Goal: Transaction & Acquisition: Subscribe to service/newsletter

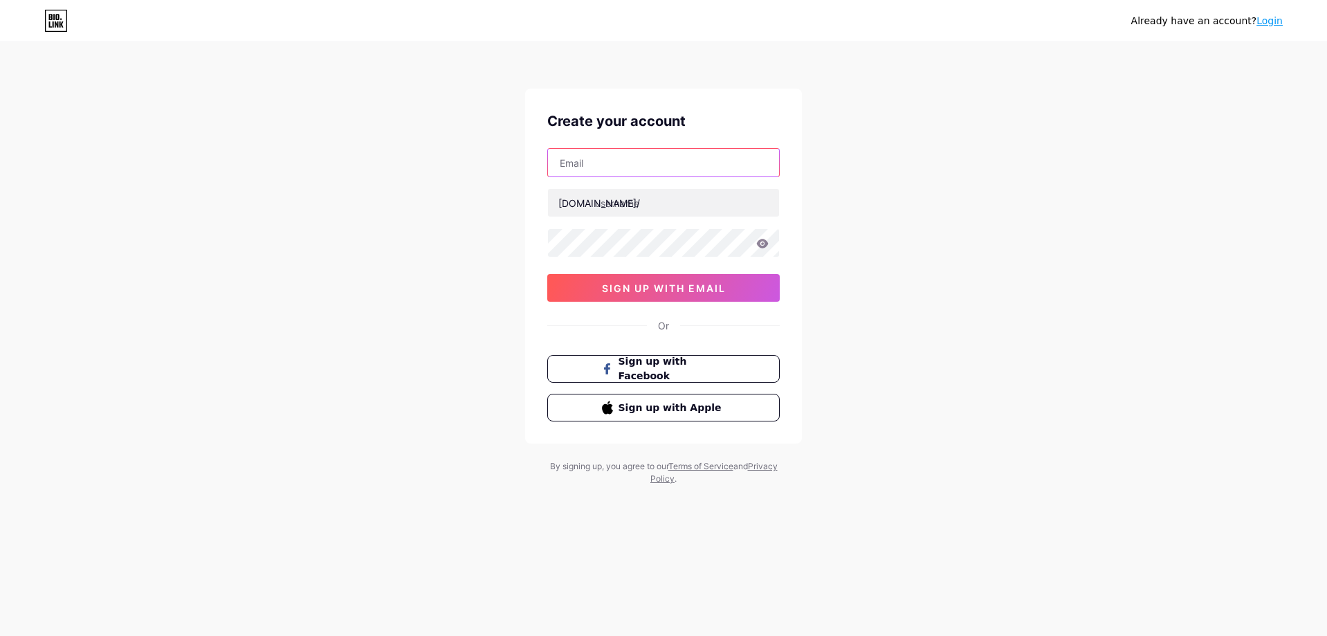
click at [615, 162] on input "text" at bounding box center [663, 163] width 231 height 28
type input "[DOMAIN_NAME][EMAIL_ADDRESS][DOMAIN_NAME]"
click at [651, 208] on input "text" at bounding box center [663, 203] width 231 height 28
type input "b"
type input "m"
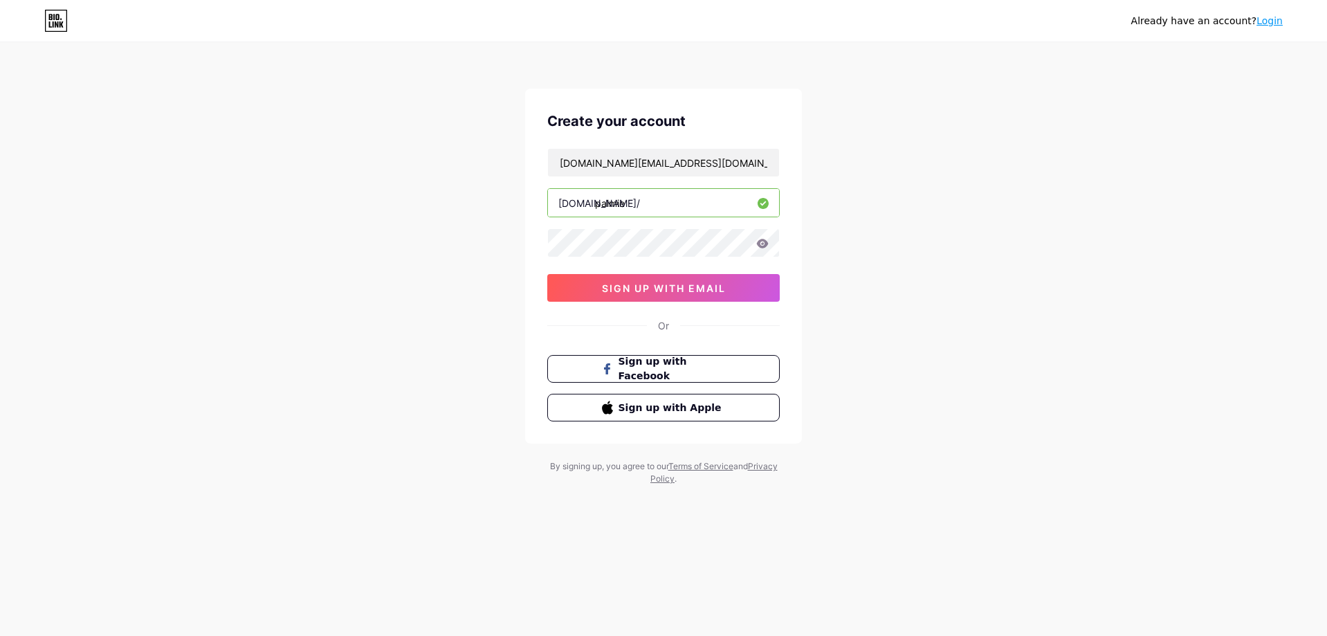
type input "palmie"
click at [684, 291] on span "sign up with email" at bounding box center [664, 288] width 124 height 12
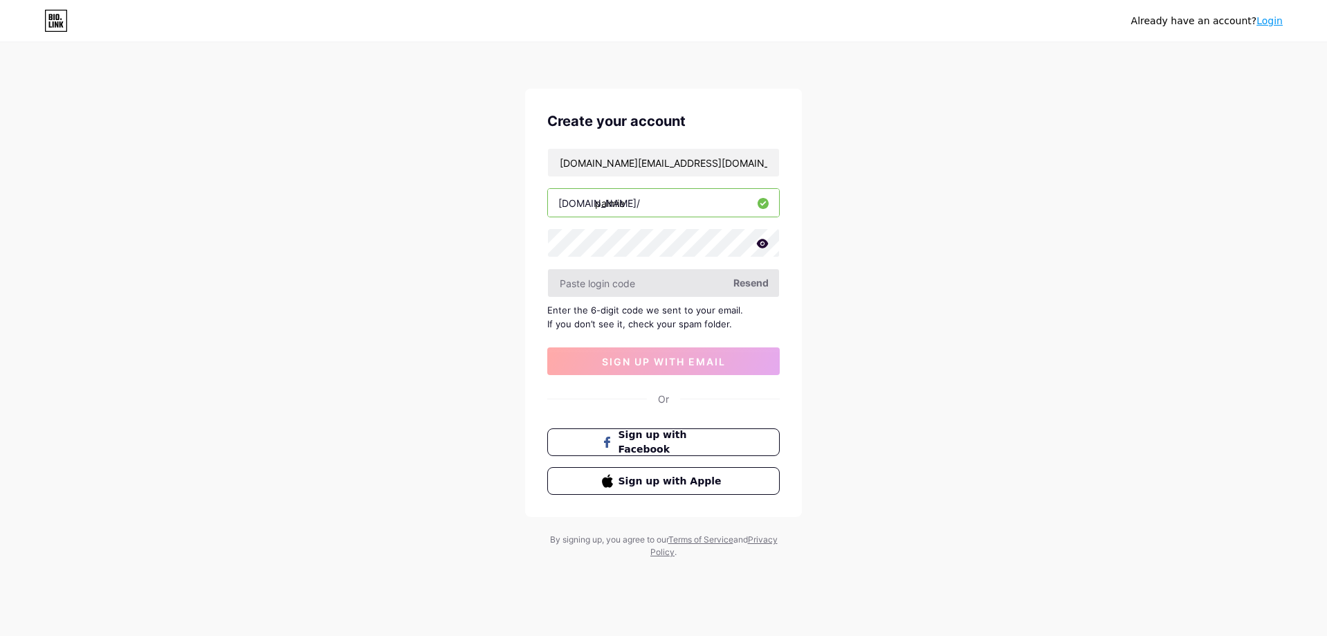
click at [624, 293] on input "text" at bounding box center [663, 283] width 231 height 28
click at [641, 286] on input "text" at bounding box center [663, 283] width 231 height 28
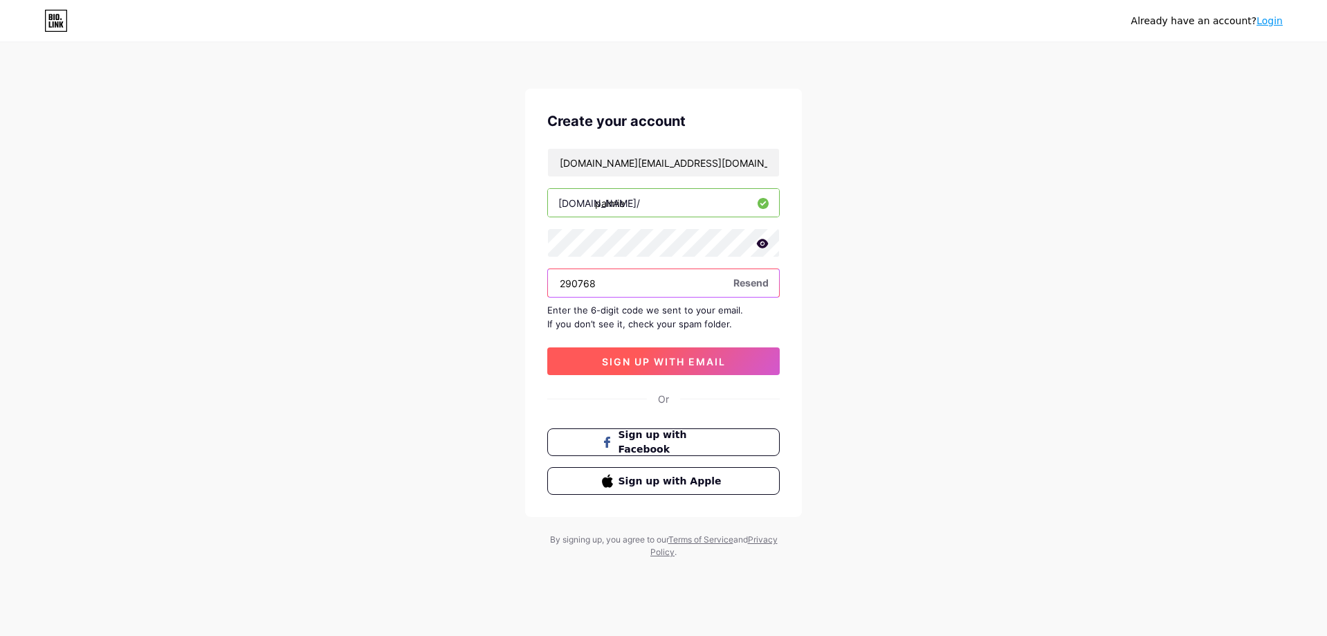
type input "290768"
click at [670, 358] on span "sign up with email" at bounding box center [664, 362] width 124 height 12
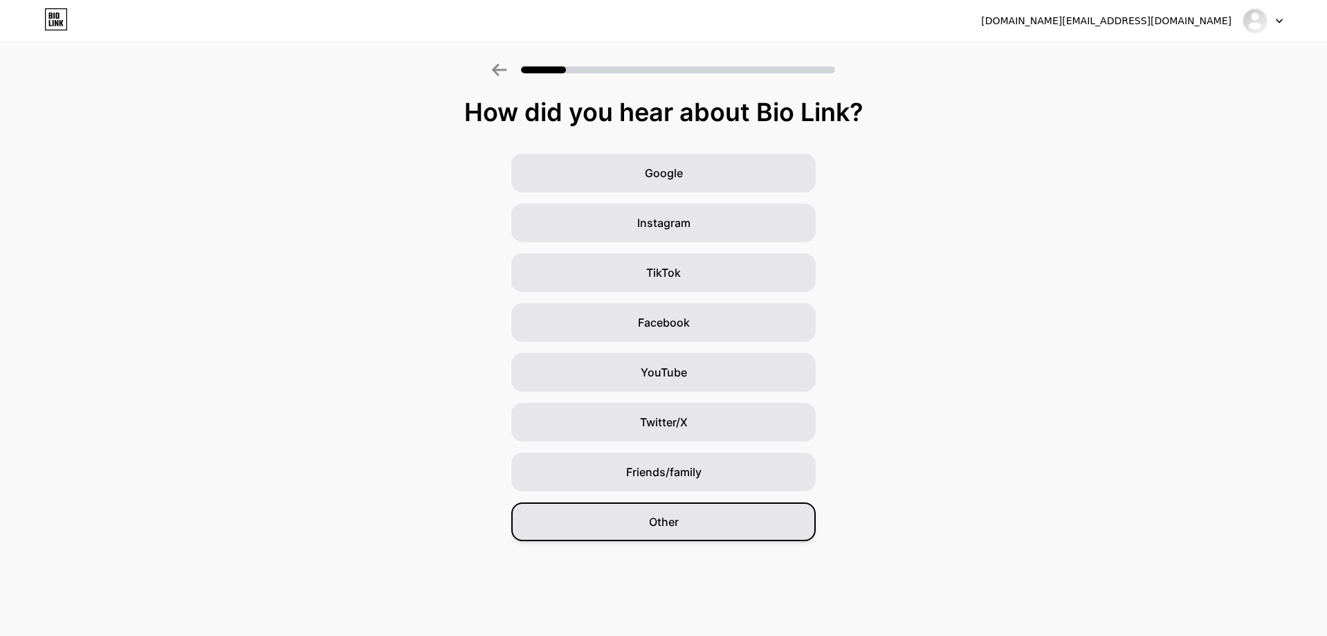
click at [677, 529] on span "Other" at bounding box center [664, 521] width 30 height 17
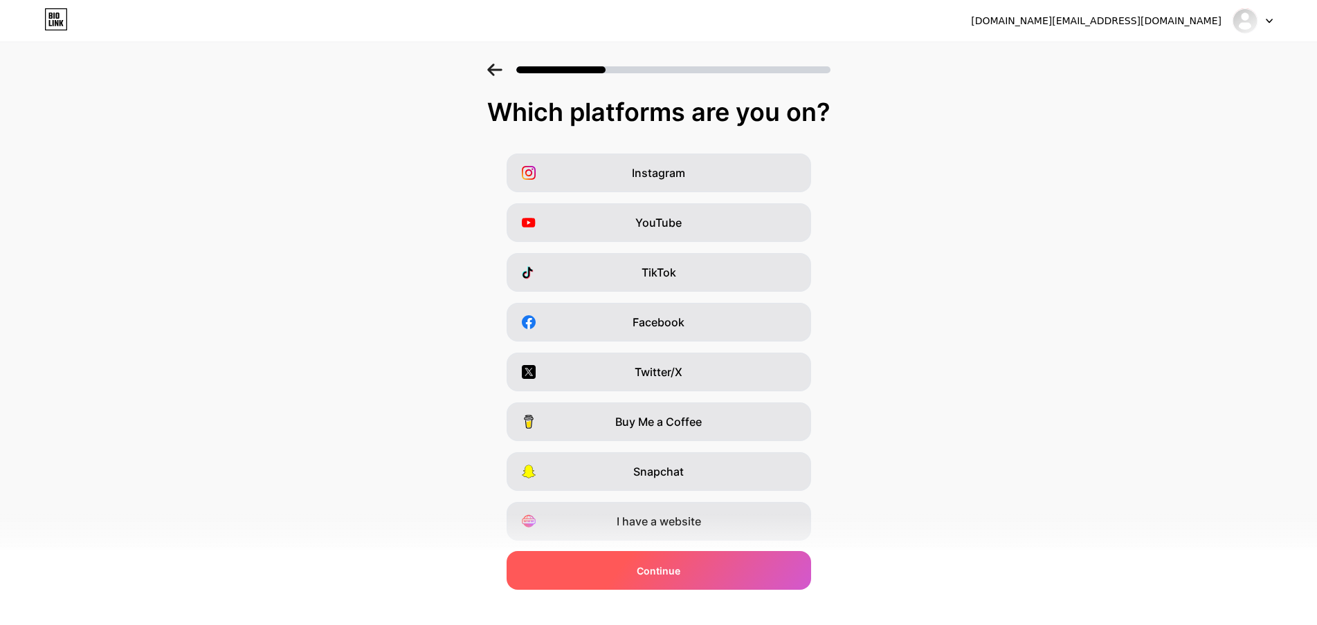
click at [696, 570] on div "Continue" at bounding box center [658, 570] width 304 height 39
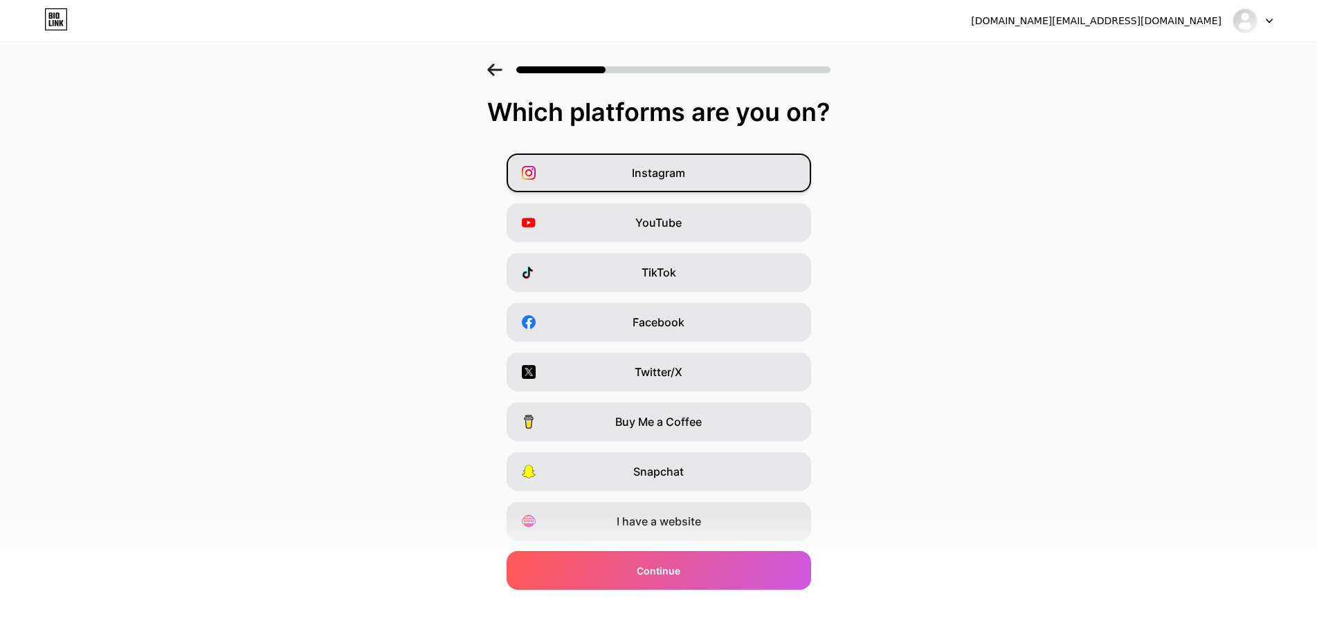
click at [647, 188] on div "Instagram" at bounding box center [658, 173] width 304 height 39
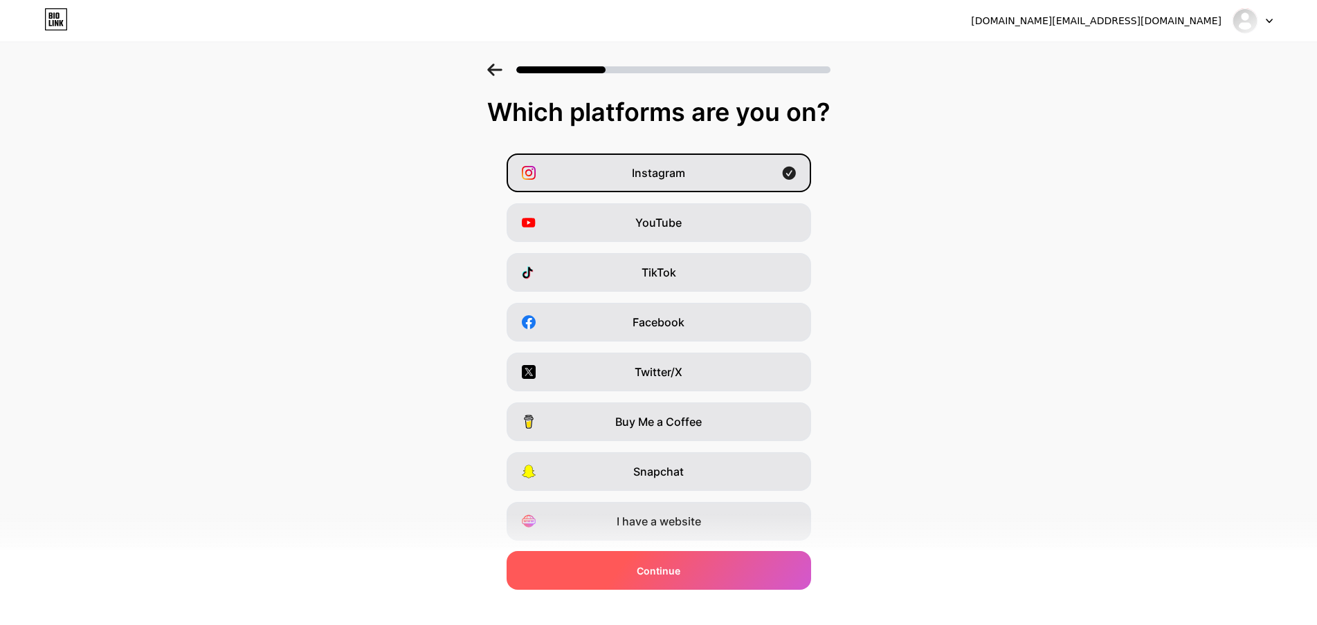
click at [674, 584] on div "Continue" at bounding box center [658, 570] width 304 height 39
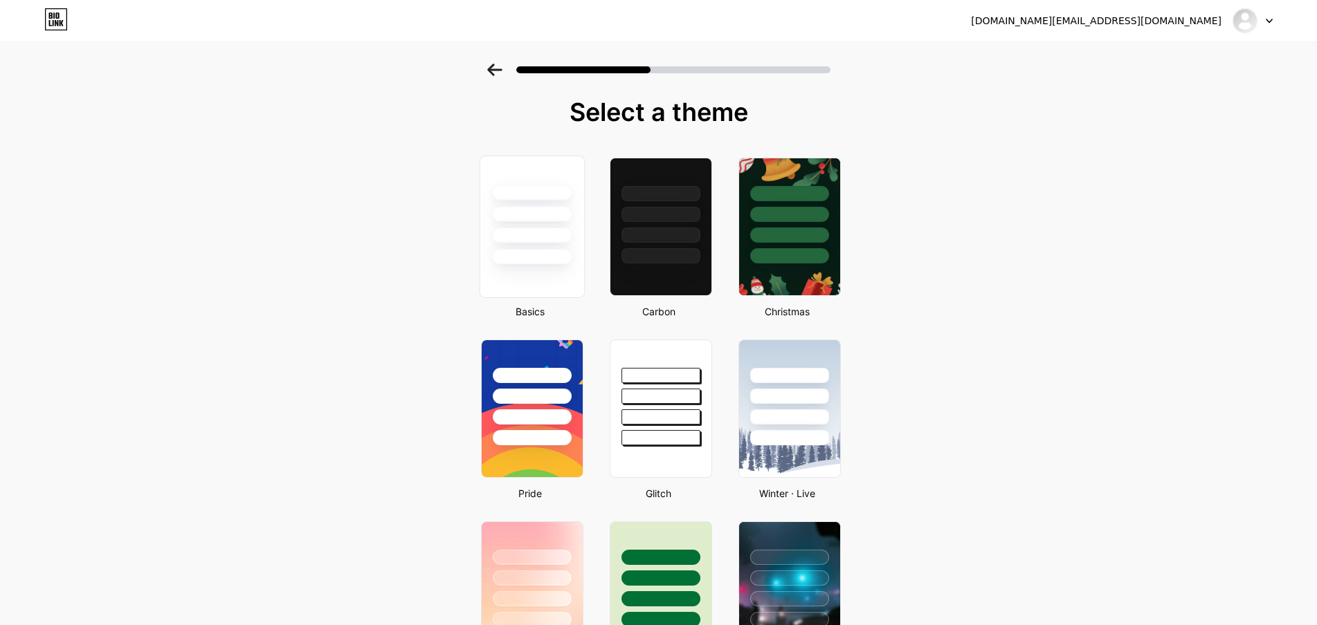
click at [560, 224] on div at bounding box center [531, 210] width 104 height 109
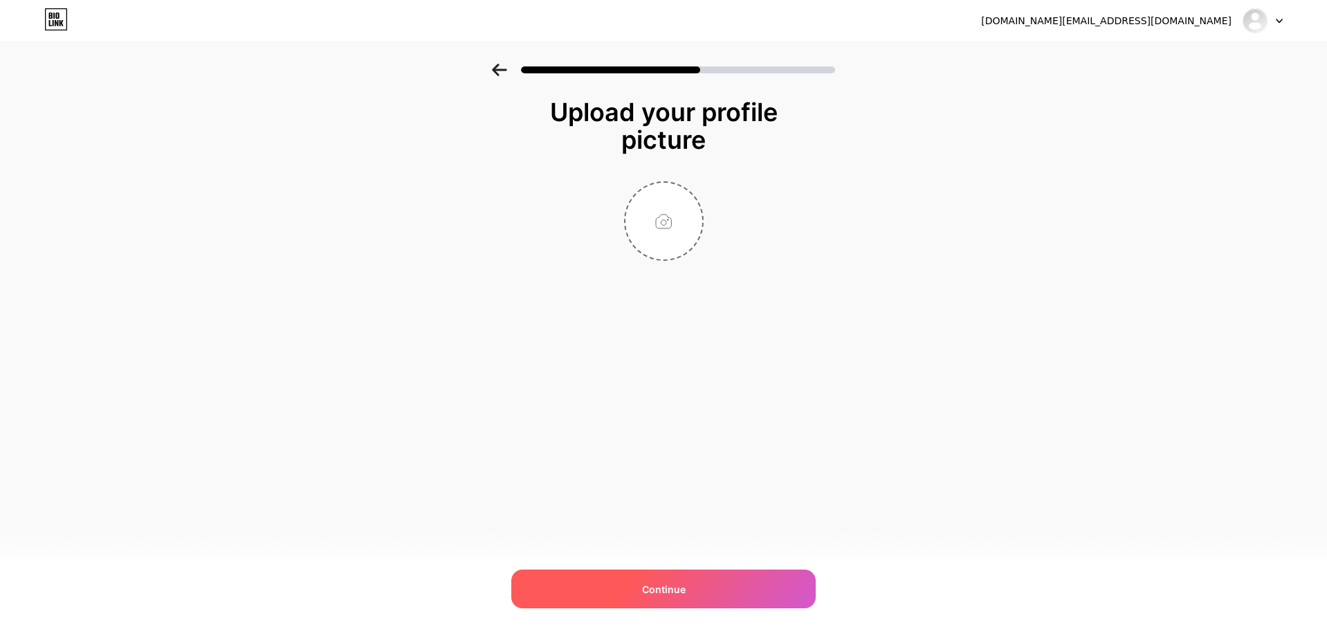
click at [679, 585] on span "Continue" at bounding box center [664, 589] width 44 height 15
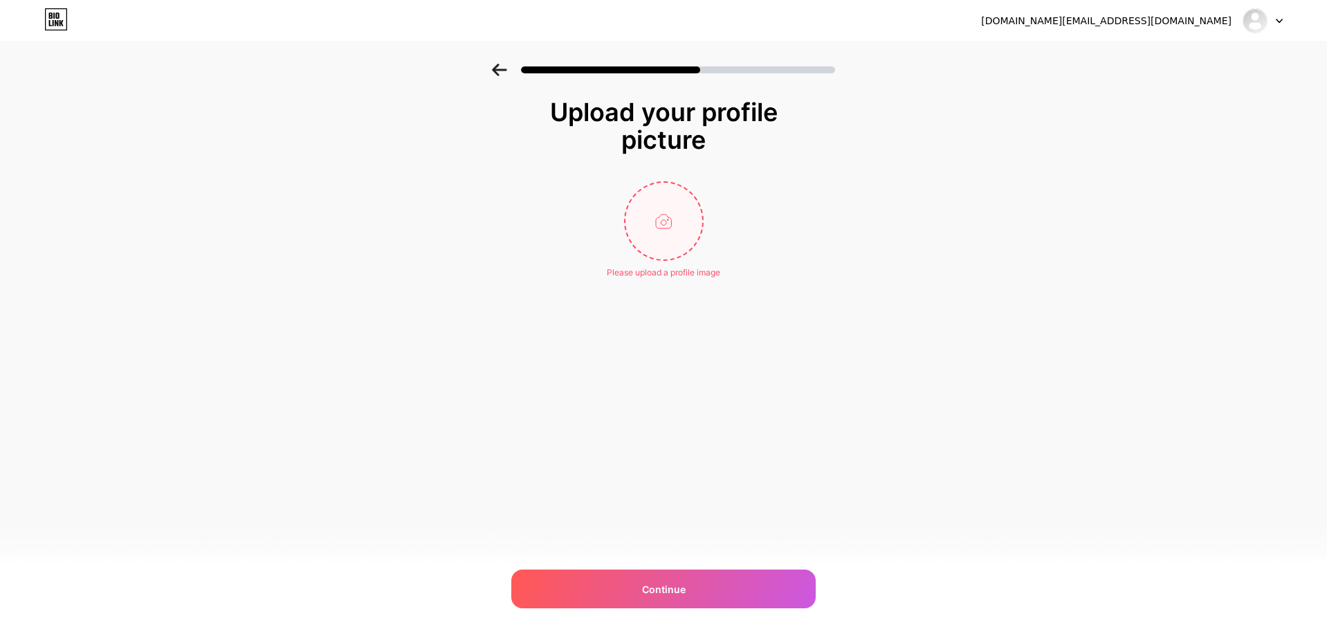
click at [665, 211] on input "file" at bounding box center [663, 221] width 77 height 77
type input "C:\fakepath\ae1997011b9389a60c2b41f5d9a26d0d.jpg"
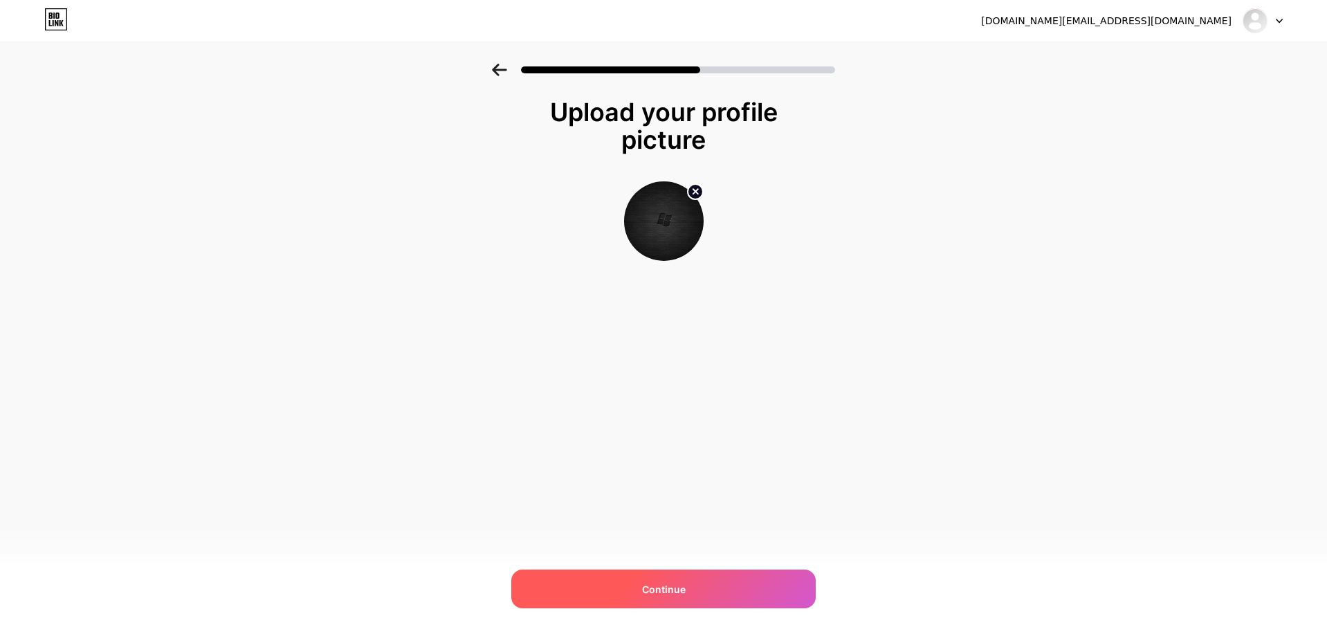
click at [653, 588] on span "Continue" at bounding box center [664, 589] width 44 height 15
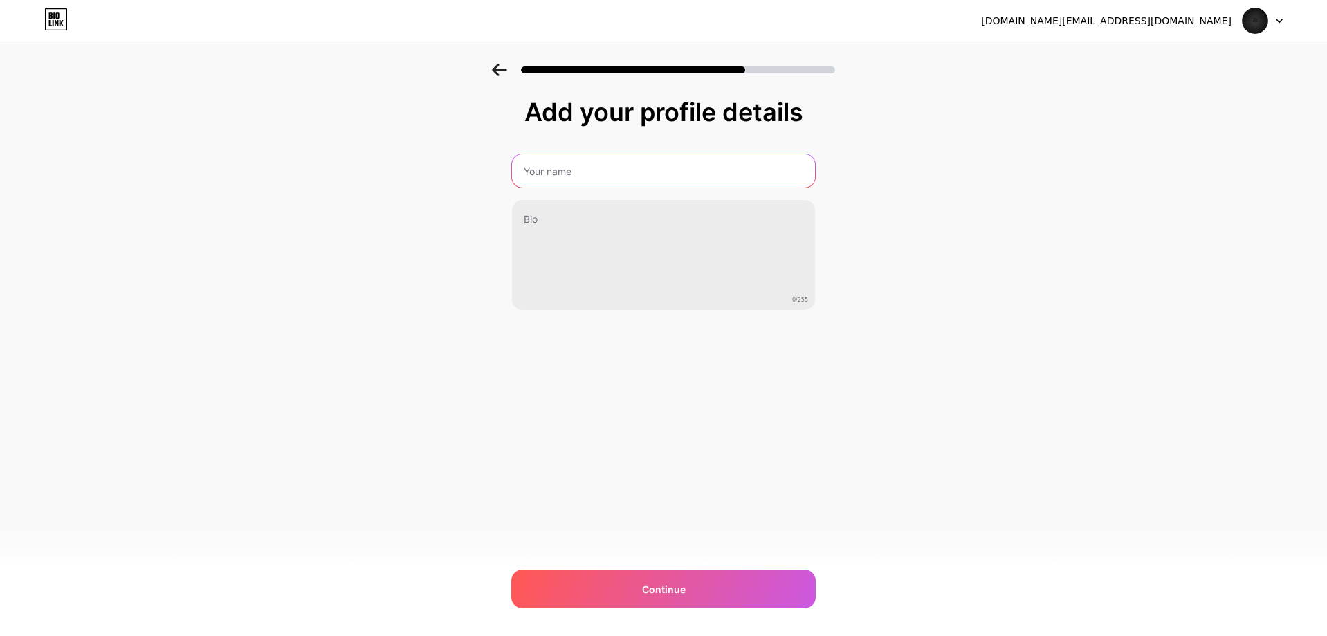
click at [621, 176] on input "text" at bounding box center [663, 170] width 303 height 33
type input "[PERSON_NAME]"
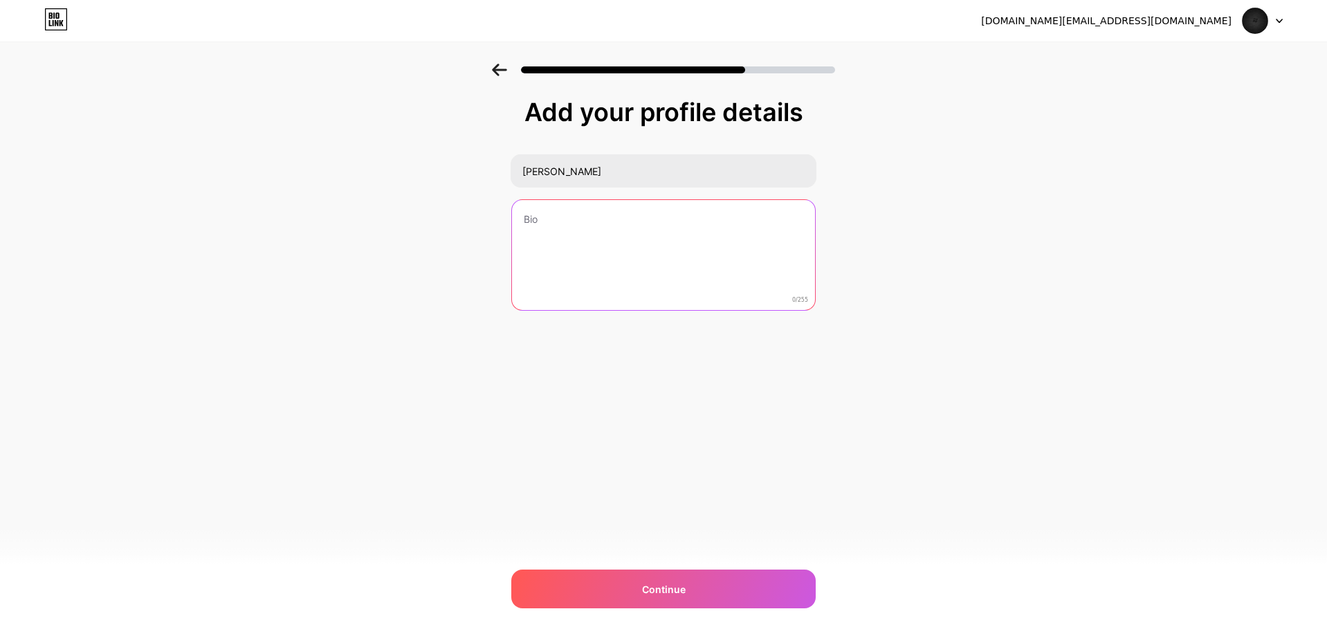
click at [579, 230] on textarea at bounding box center [663, 255] width 303 height 111
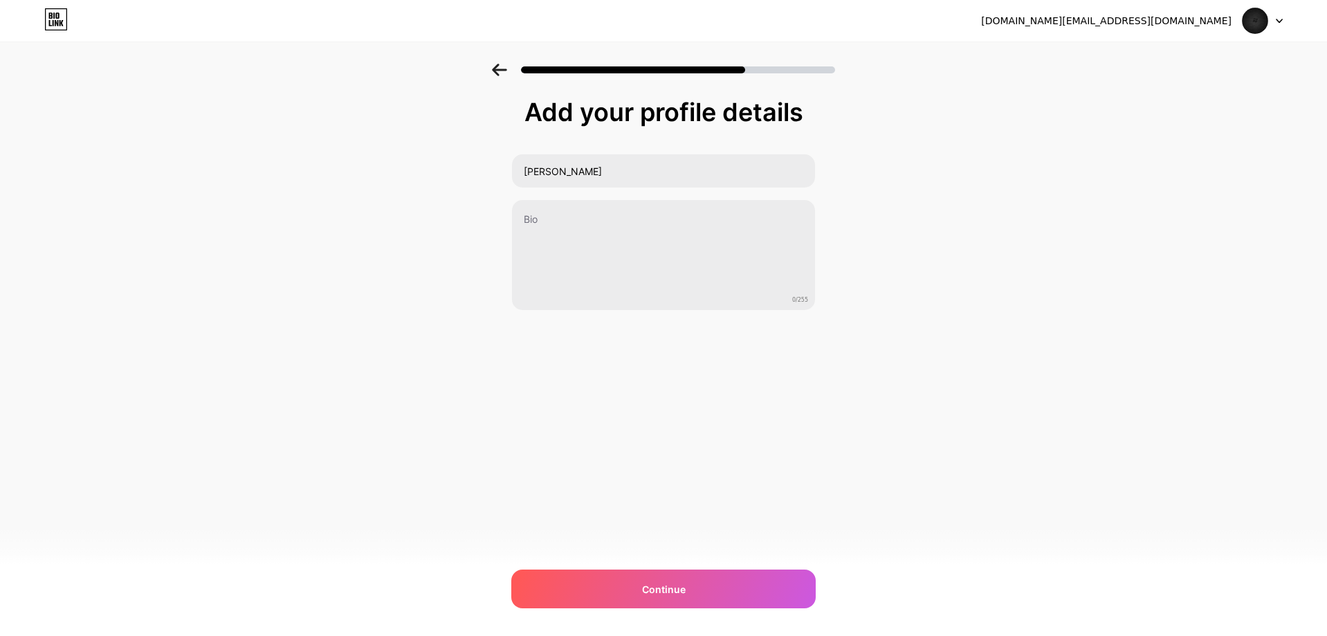
click at [677, 564] on div "[DOMAIN_NAME][EMAIL_ADDRESS][DOMAIN_NAME] Logout Link Copied Add your profile d…" at bounding box center [663, 318] width 1327 height 636
click at [673, 574] on div "Continue" at bounding box center [663, 588] width 304 height 39
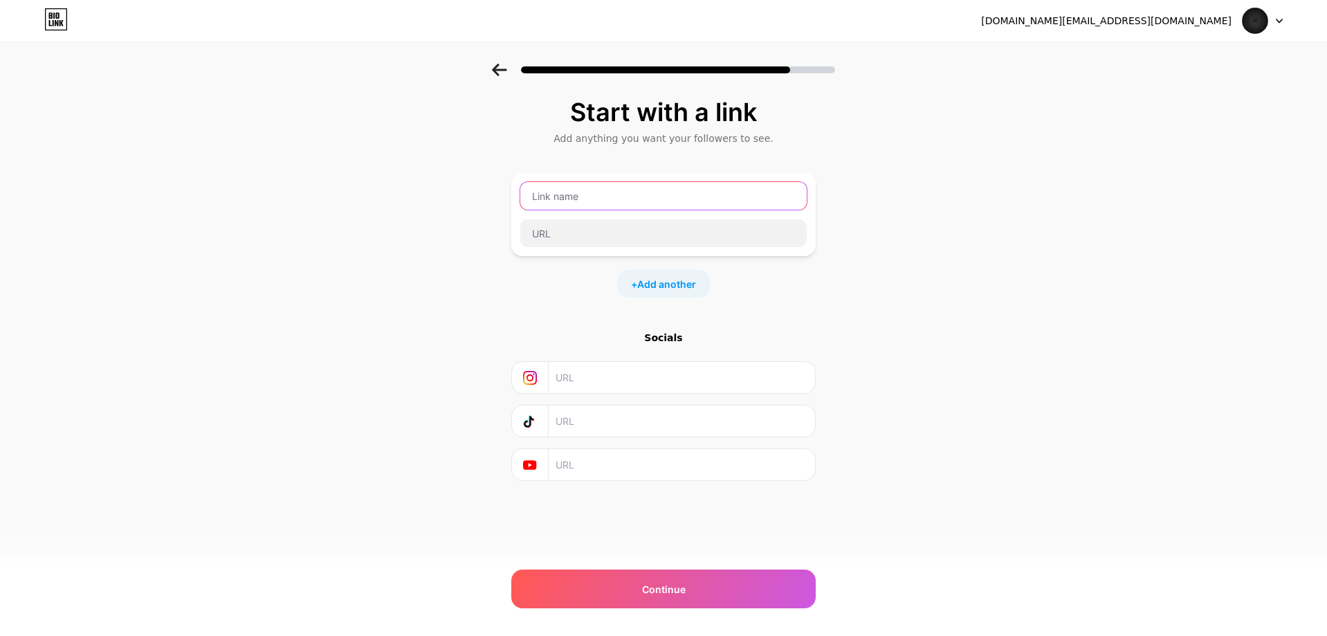
click at [648, 198] on input "text" at bounding box center [663, 196] width 286 height 28
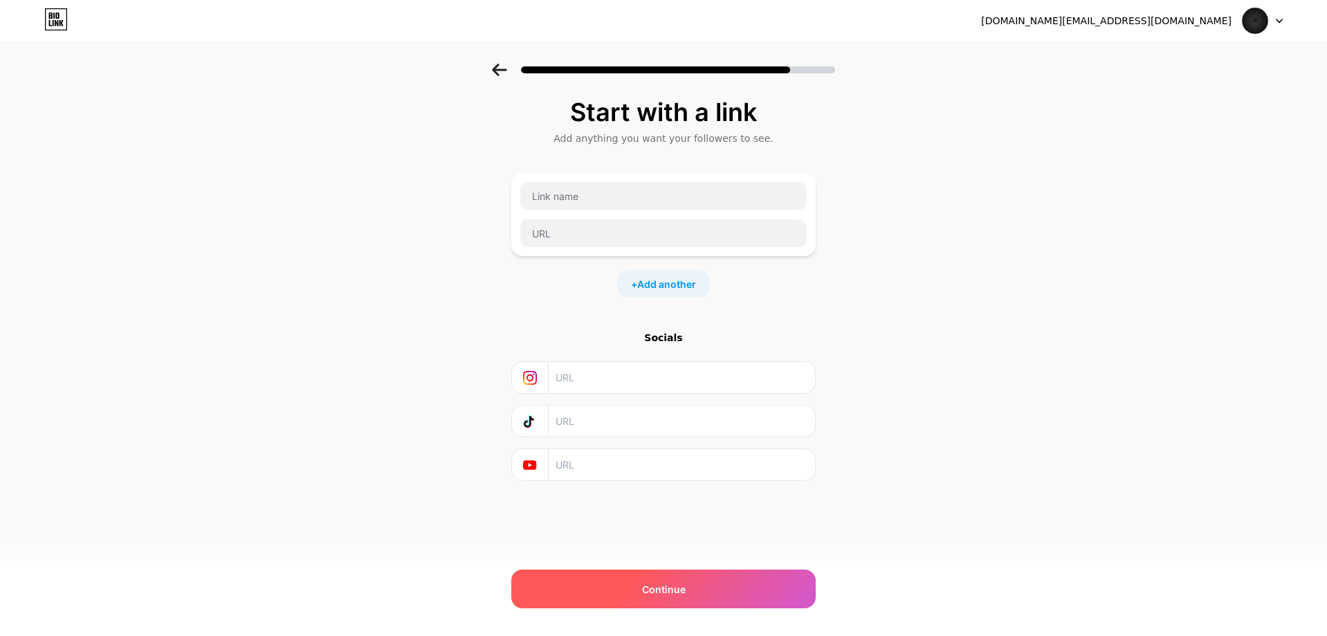
click at [672, 592] on span "Continue" at bounding box center [664, 589] width 44 height 15
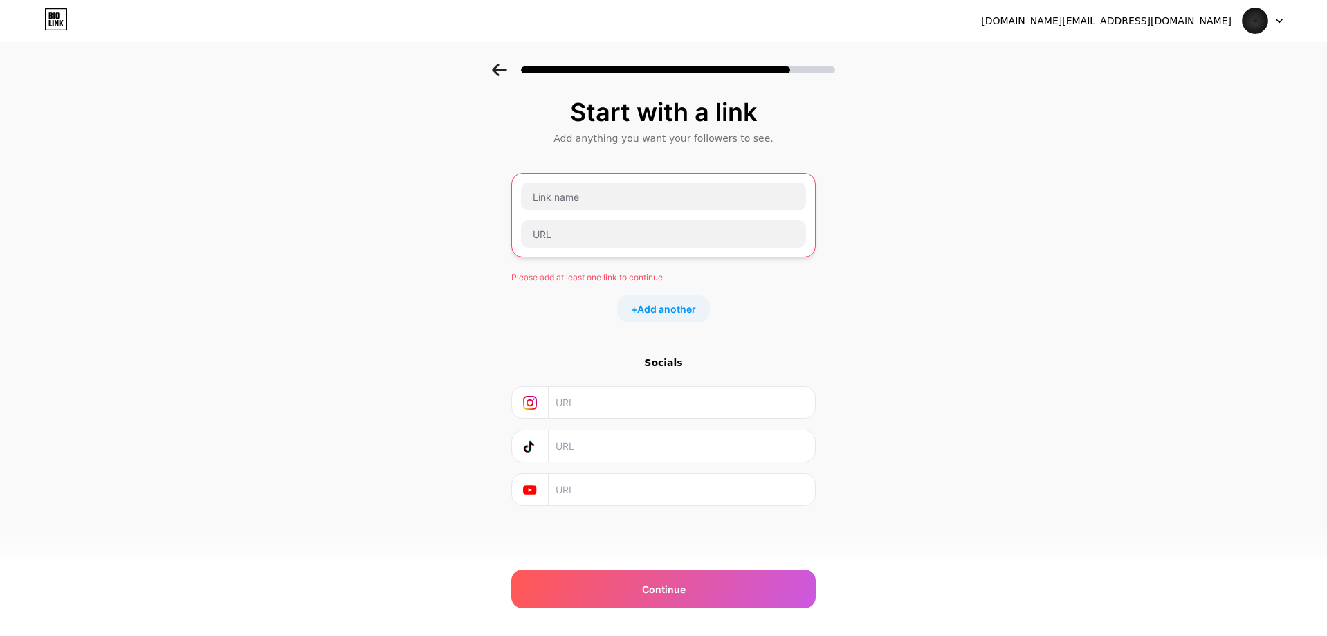
click at [607, 214] on div at bounding box center [663, 215] width 286 height 66
click at [611, 201] on input "text" at bounding box center [663, 197] width 285 height 28
click at [1253, 75] on div at bounding box center [663, 66] width 1327 height 48
click at [1272, 18] on div at bounding box center [1263, 20] width 40 height 25
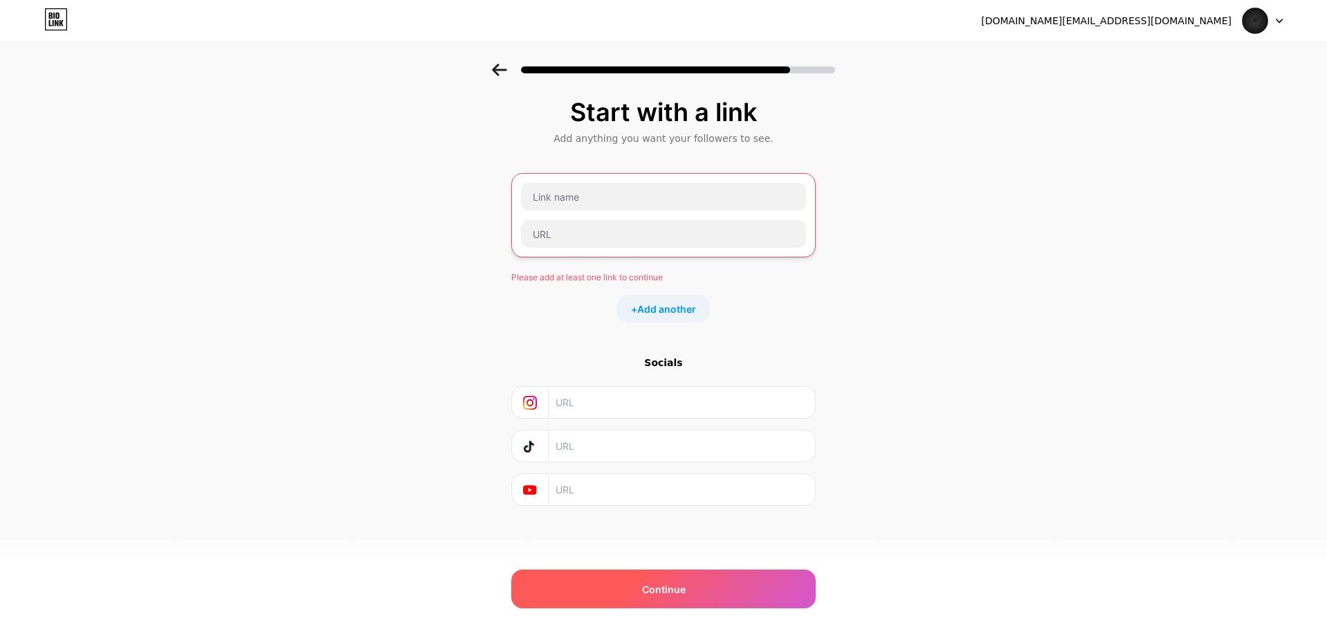
click at [655, 590] on span "Continue" at bounding box center [664, 589] width 44 height 15
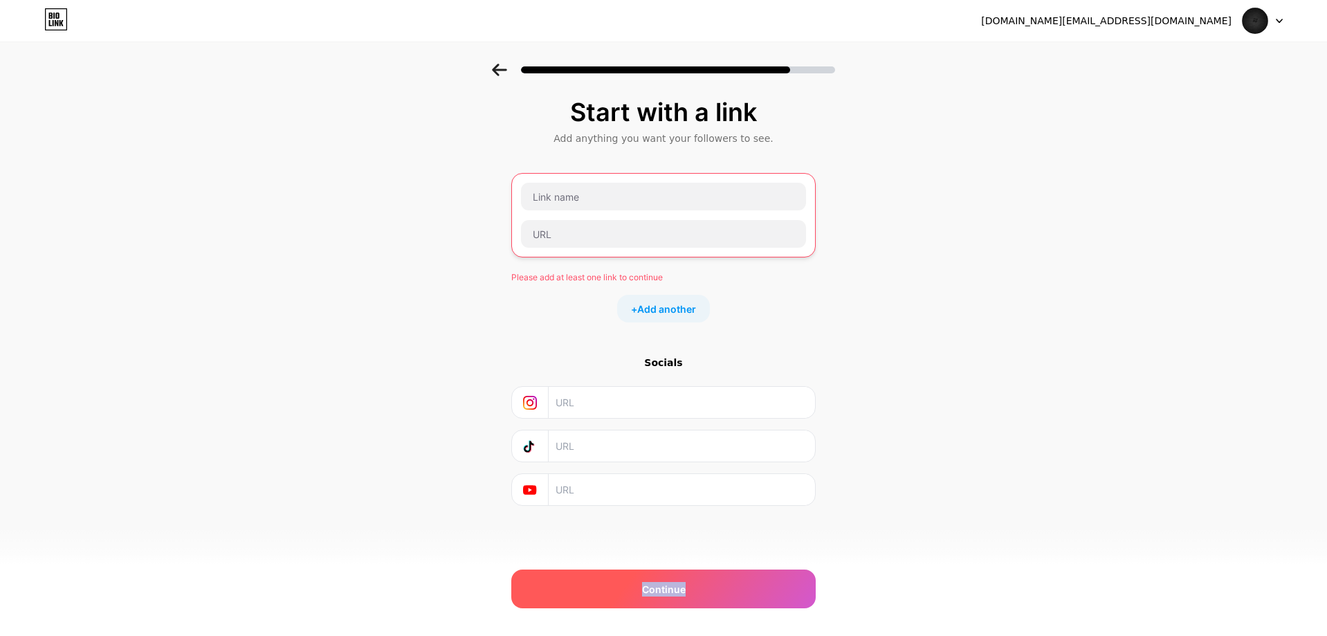
click at [655, 590] on span "Continue" at bounding box center [664, 589] width 44 height 15
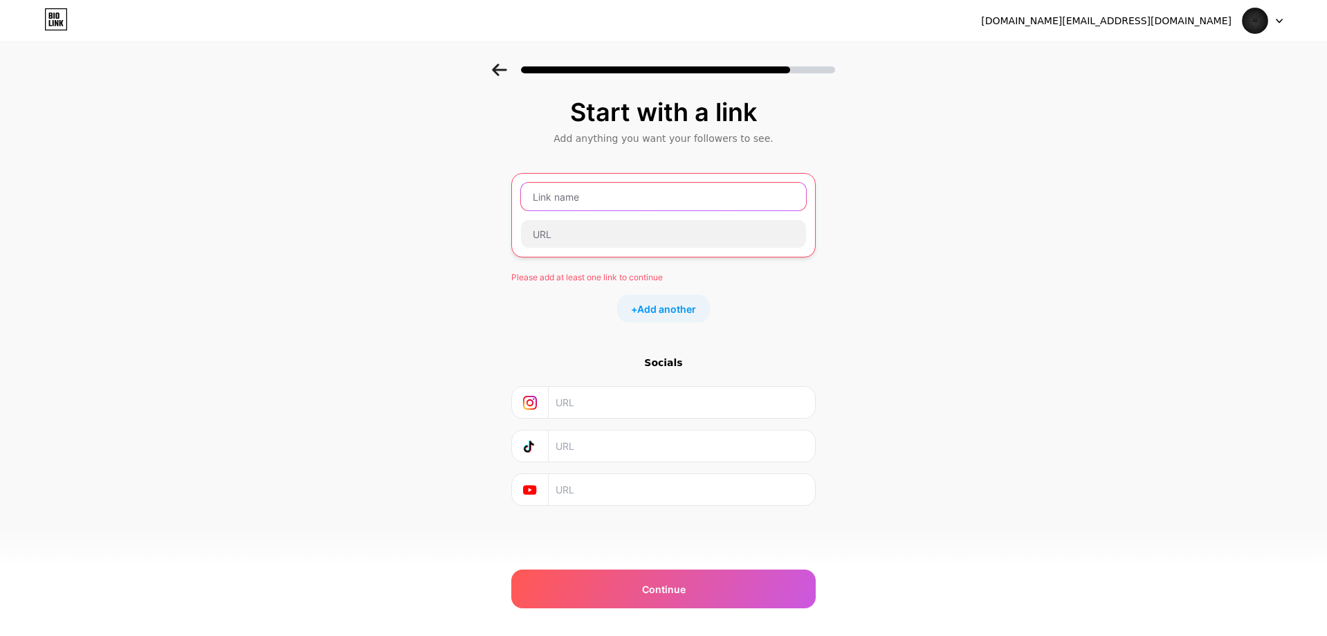
click at [560, 189] on input "text" at bounding box center [663, 197] width 285 height 28
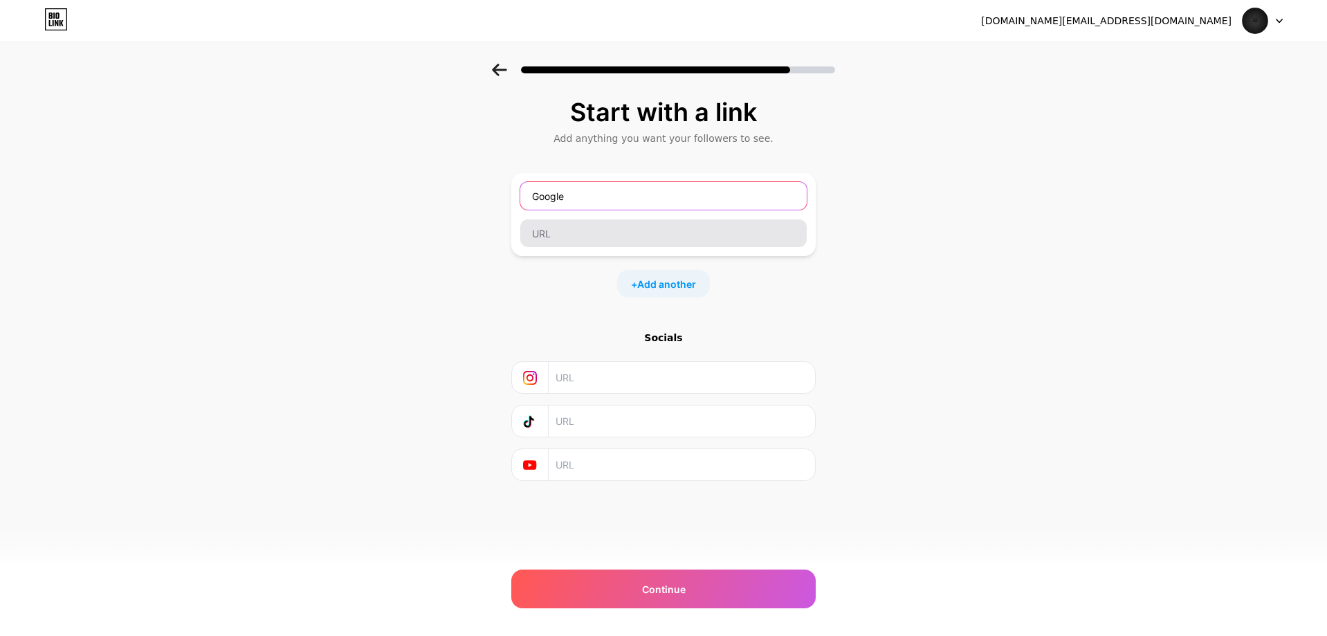
type input "Google"
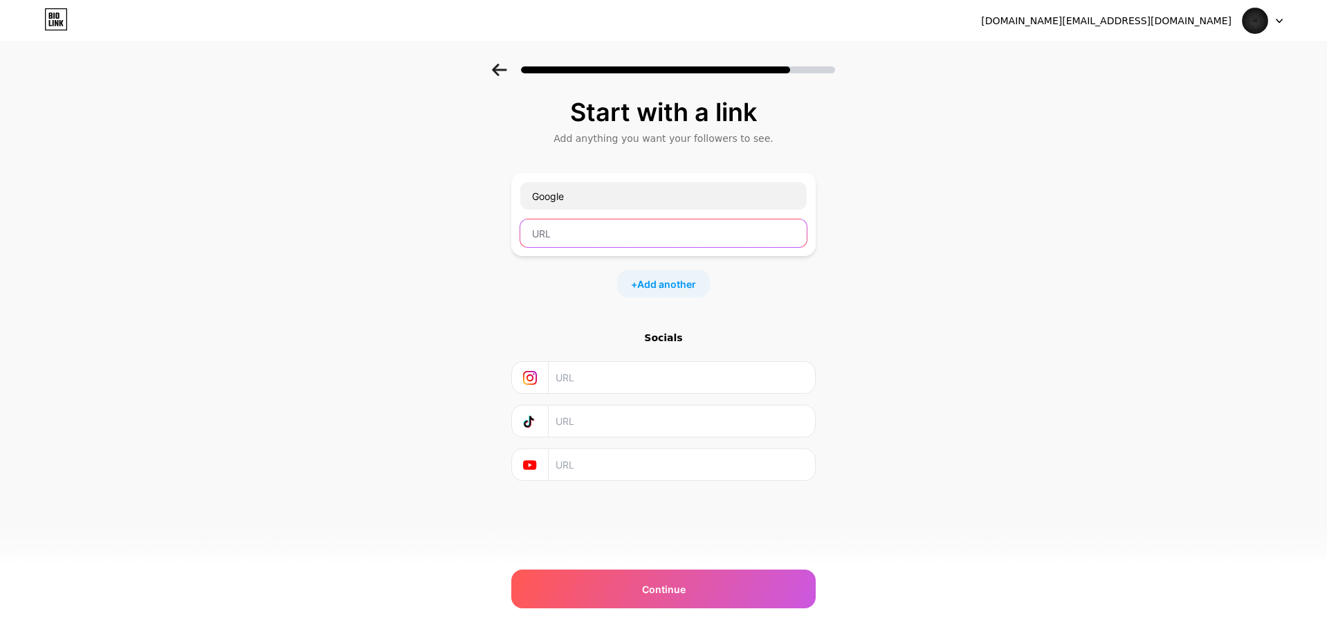
click at [572, 224] on input "text" at bounding box center [663, 233] width 286 height 28
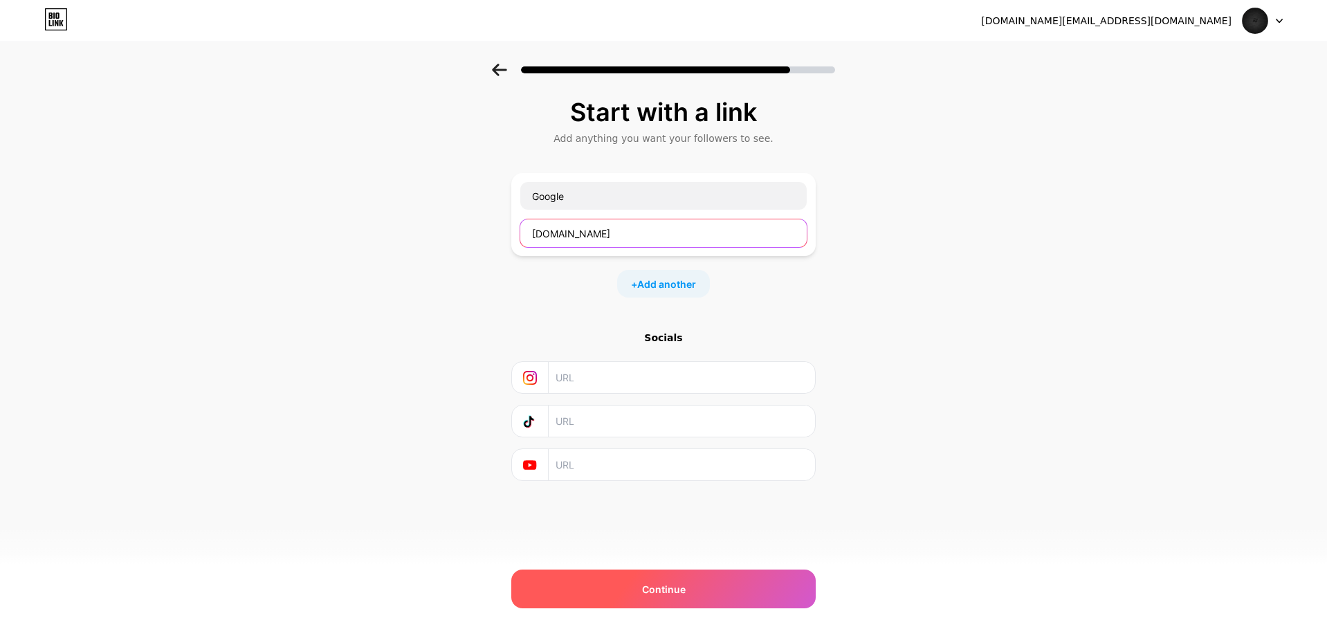
type input "[DOMAIN_NAME]"
click at [690, 598] on div "Continue" at bounding box center [663, 588] width 304 height 39
click at [661, 587] on span "Continue" at bounding box center [664, 589] width 44 height 15
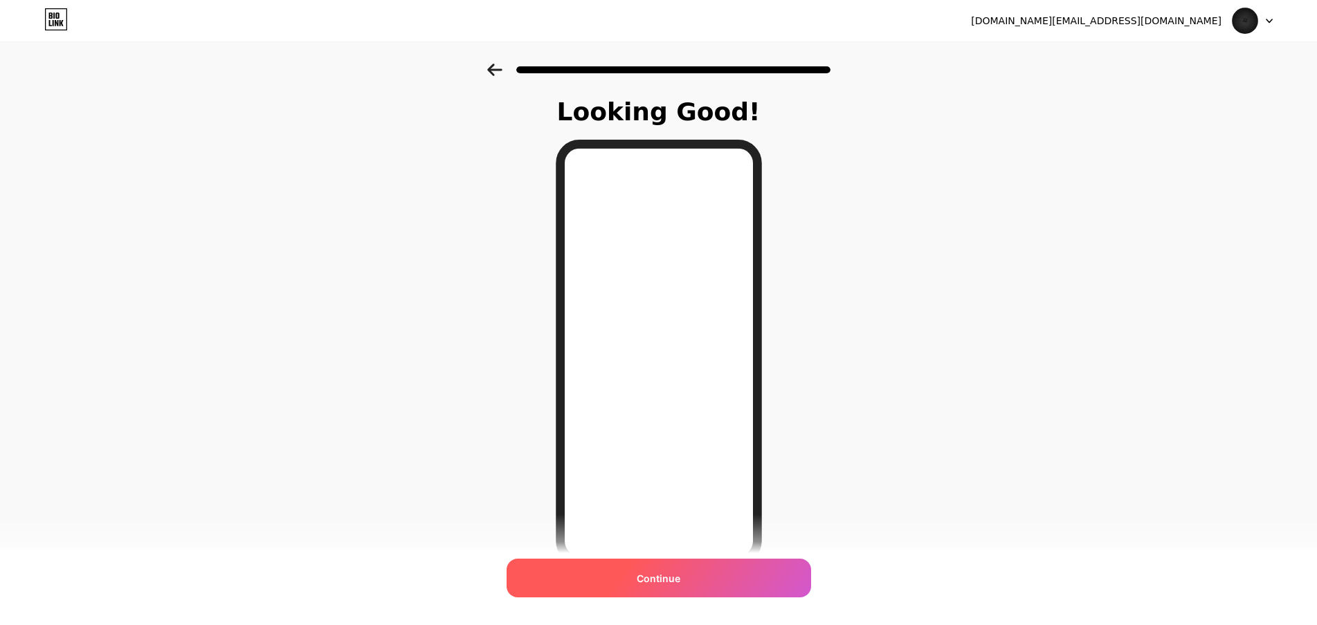
click at [673, 580] on span "Continue" at bounding box center [659, 579] width 44 height 15
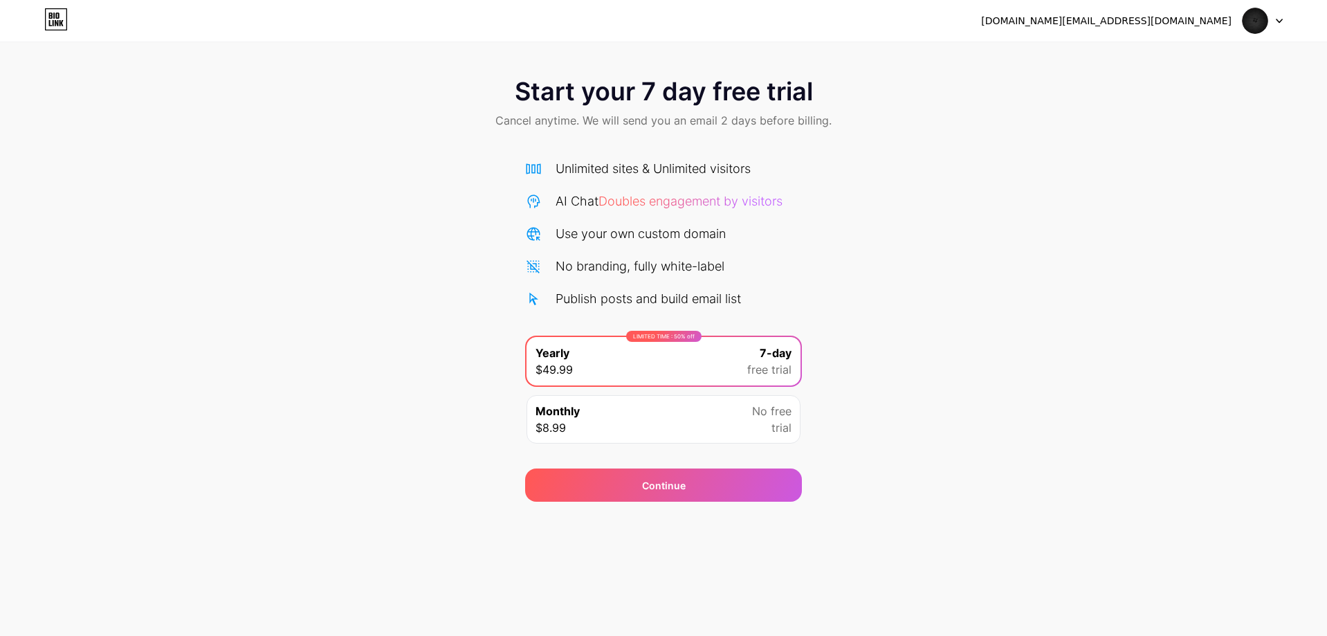
click at [1263, 22] on img at bounding box center [1255, 21] width 26 height 26
click at [1246, 10] on img at bounding box center [1255, 21] width 26 height 26
click at [1198, 30] on div "[DOMAIN_NAME][EMAIL_ADDRESS][DOMAIN_NAME]" at bounding box center [1132, 20] width 302 height 25
click at [700, 125] on span "Cancel anytime. We will send you an email 2 days before billing." at bounding box center [663, 120] width 336 height 17
click at [55, 19] on icon at bounding box center [56, 19] width 24 height 22
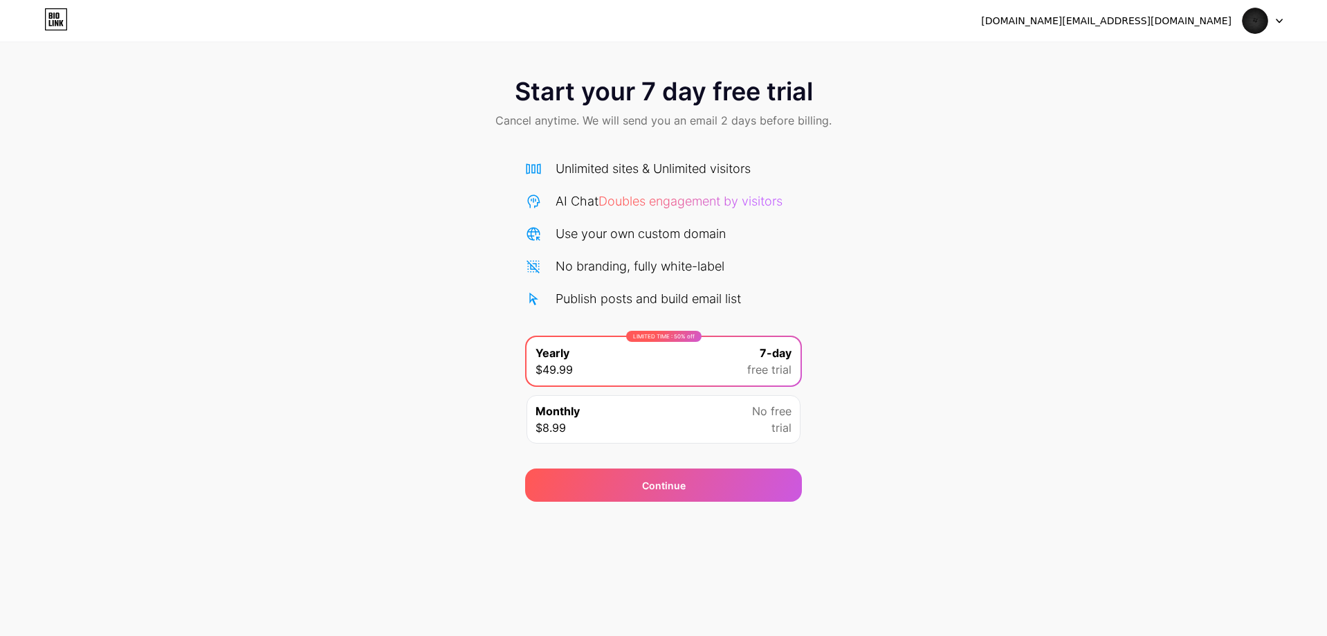
click at [639, 428] on div "Monthly $8.99 No free trial" at bounding box center [664, 419] width 274 height 48
click at [641, 362] on div "LIMITED TIME : 50% off Yearly $49.99 7-day free trial" at bounding box center [664, 361] width 274 height 48
click at [668, 493] on div "Continue" at bounding box center [663, 484] width 277 height 33
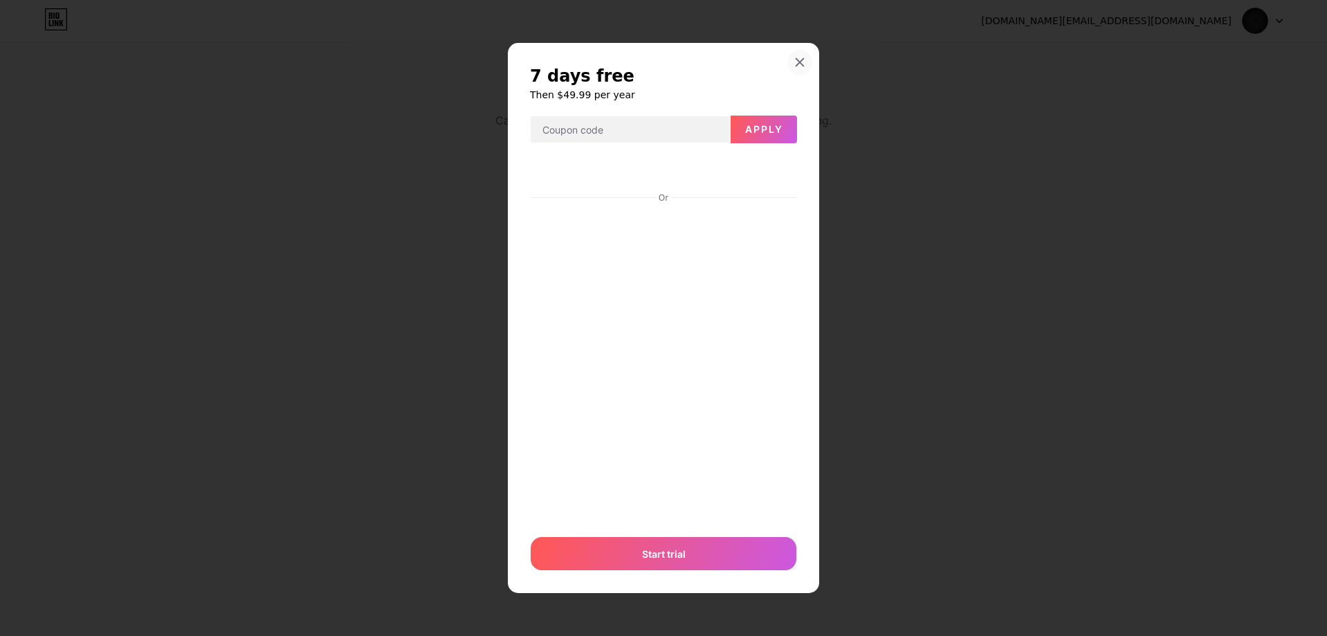
click at [796, 63] on icon at bounding box center [799, 62] width 11 height 11
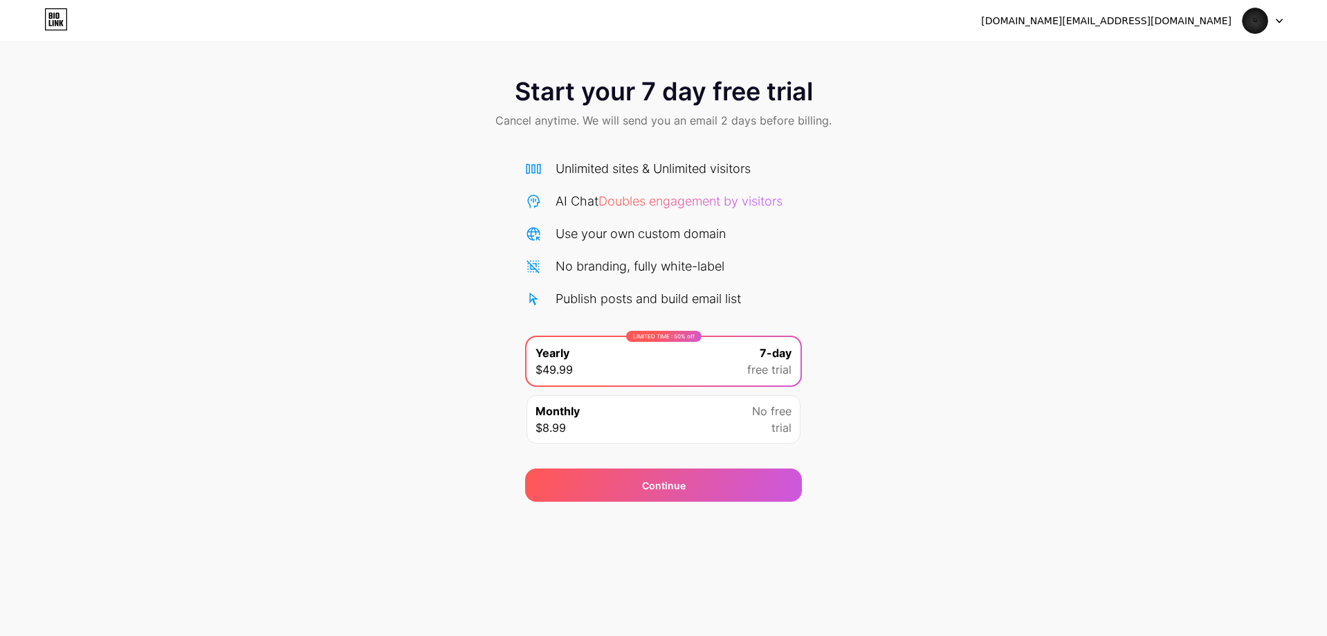
click at [1271, 13] on div at bounding box center [1263, 20] width 40 height 25
click at [1158, 61] on li "Logout" at bounding box center [1196, 56] width 172 height 37
